Goal: Find specific page/section: Find specific page/section

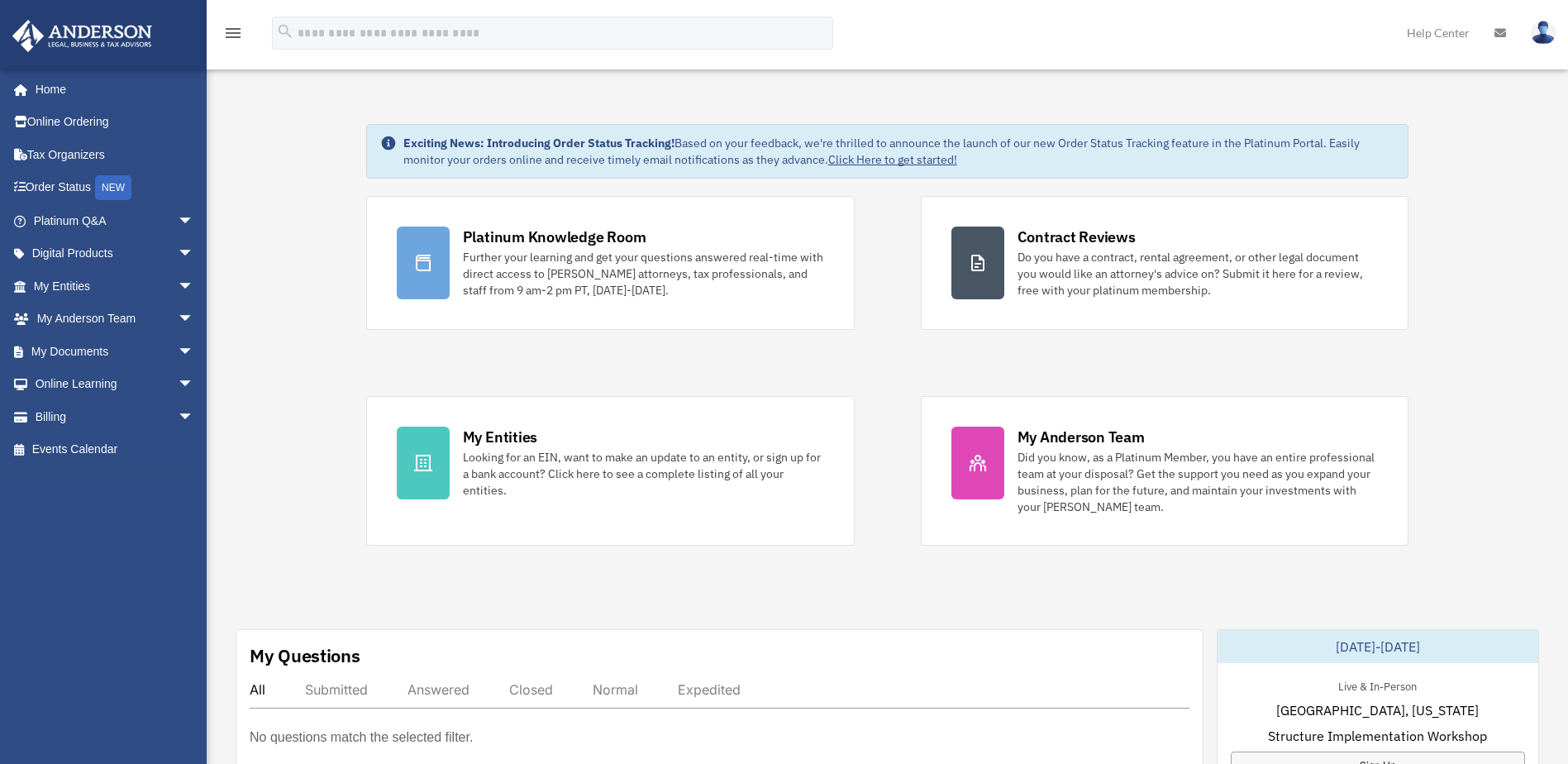
click at [1540, 35] on img at bounding box center [1543, 32] width 25 height 24
click at [178, 350] on span "arrow_drop_down" at bounding box center [194, 352] width 33 height 34
click at [74, 386] on link "Box" at bounding box center [121, 384] width 196 height 33
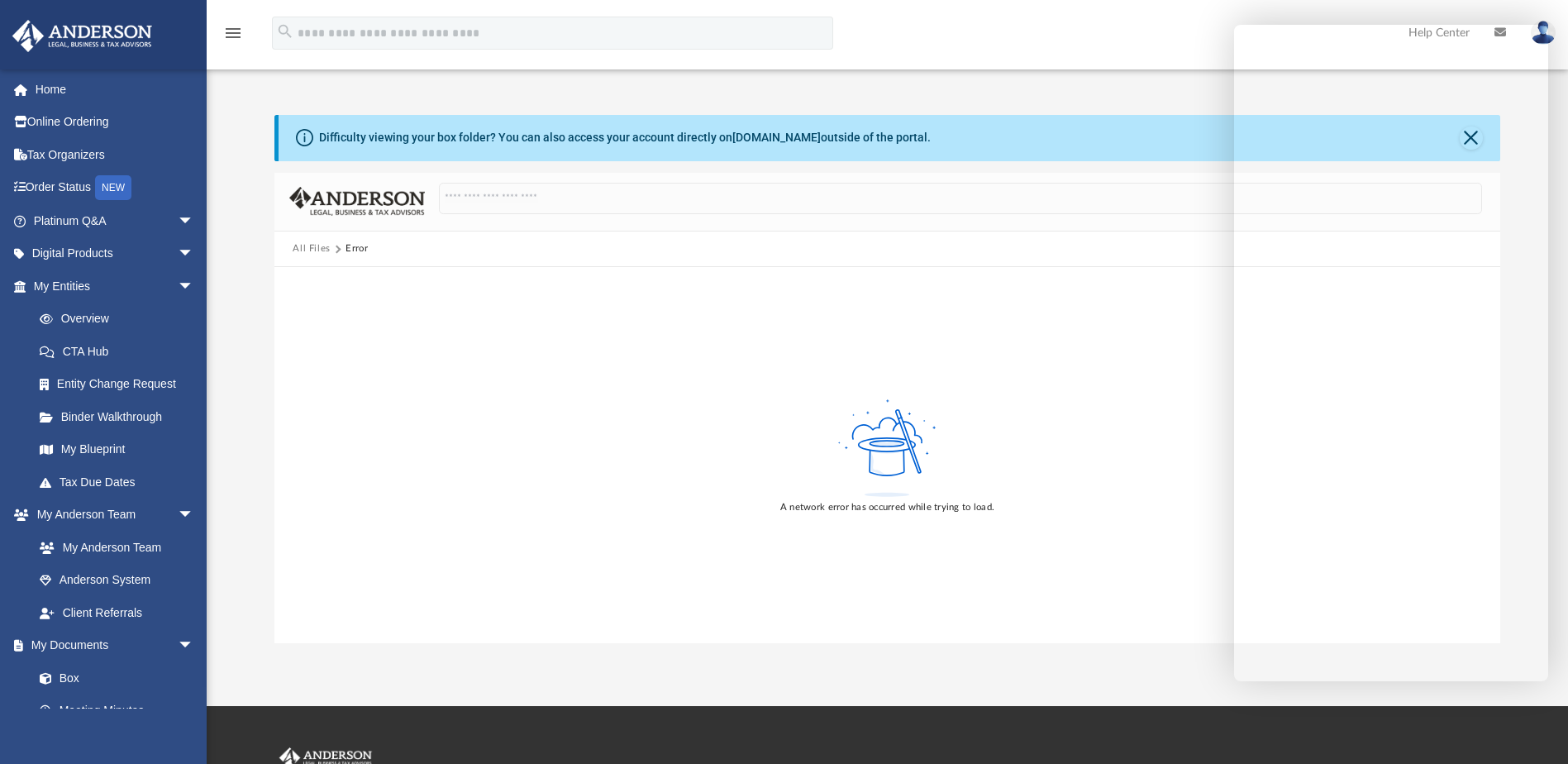
click at [1097, 466] on div "A network error has occurred while trying to load." at bounding box center [886, 454] width 1225 height 375
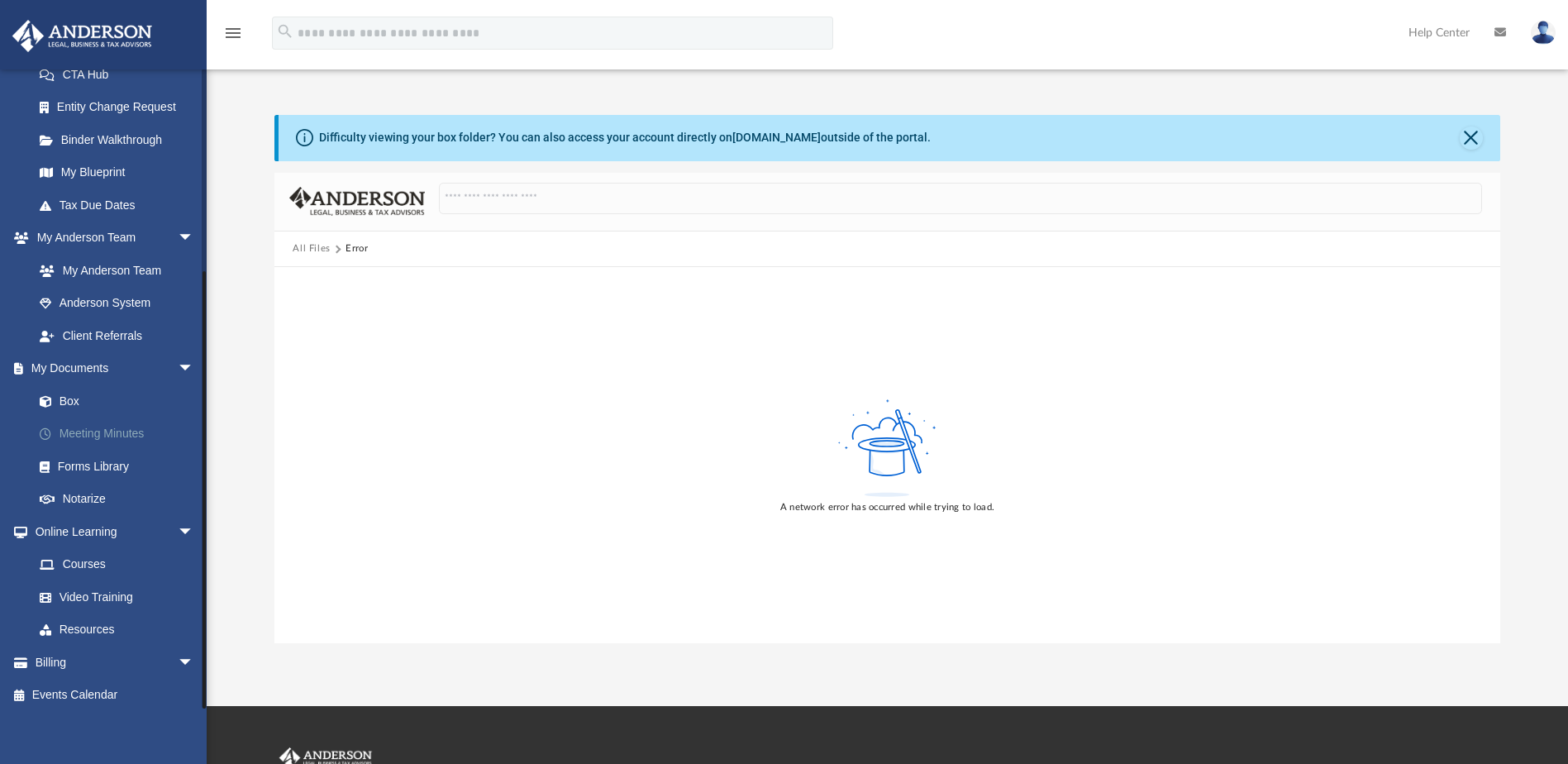
scroll to position [284, 0]
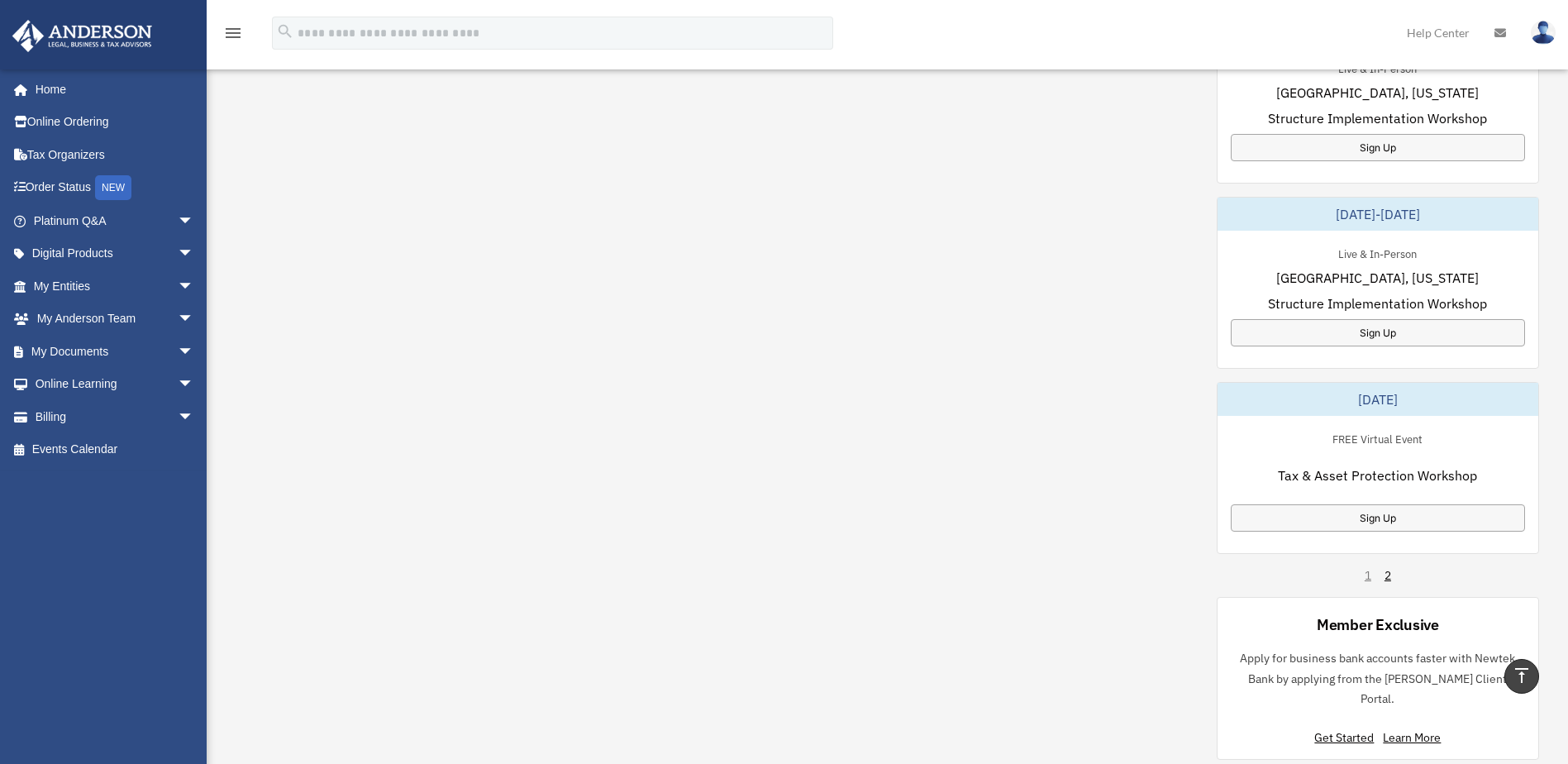
scroll to position [993, 0]
